Goal: Task Accomplishment & Management: Use online tool/utility

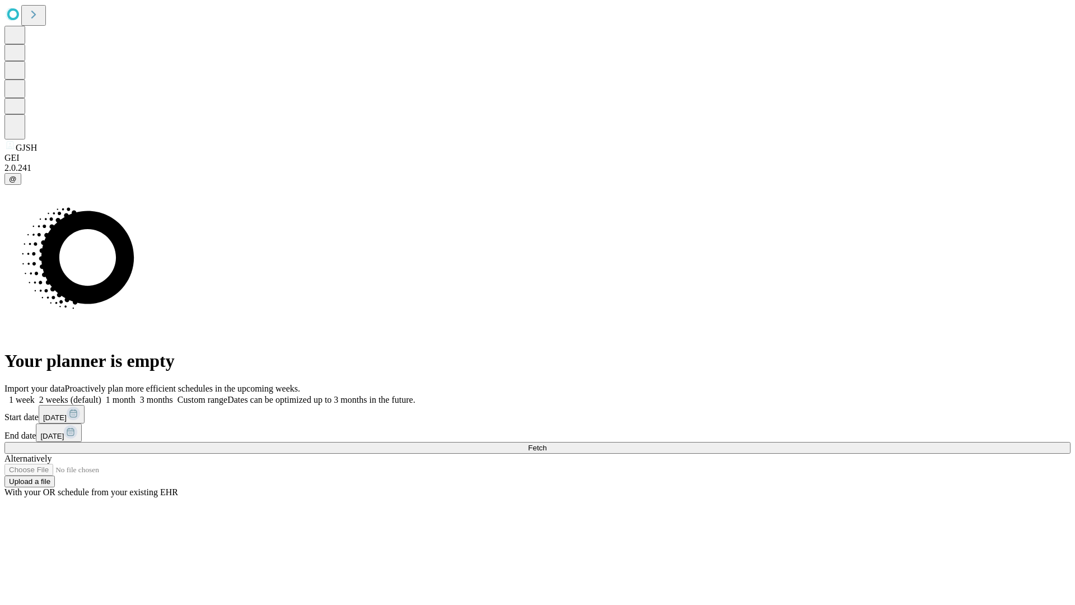
click at [868, 442] on button "Fetch" at bounding box center [537, 448] width 1066 height 12
